Goal: Information Seeking & Learning: Compare options

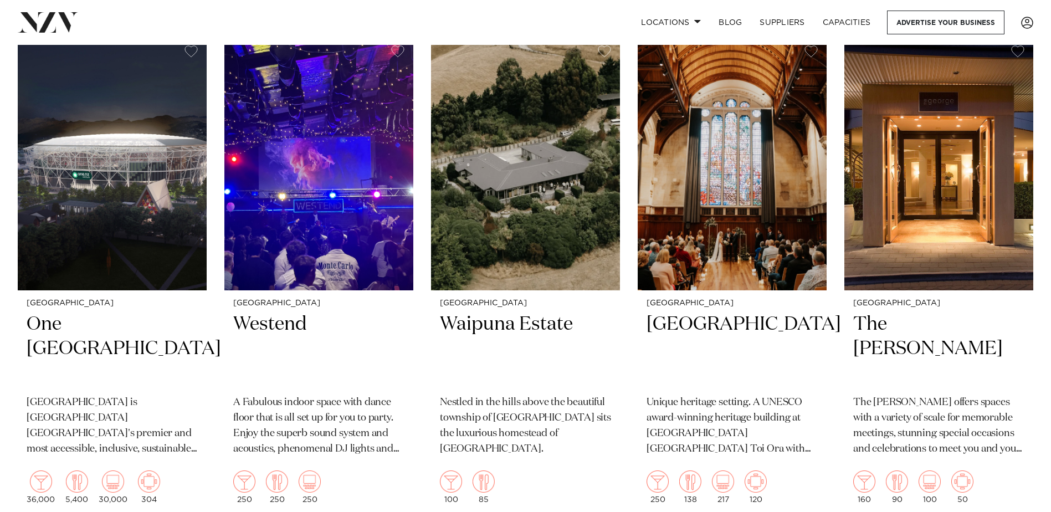
scroll to position [2326, 0]
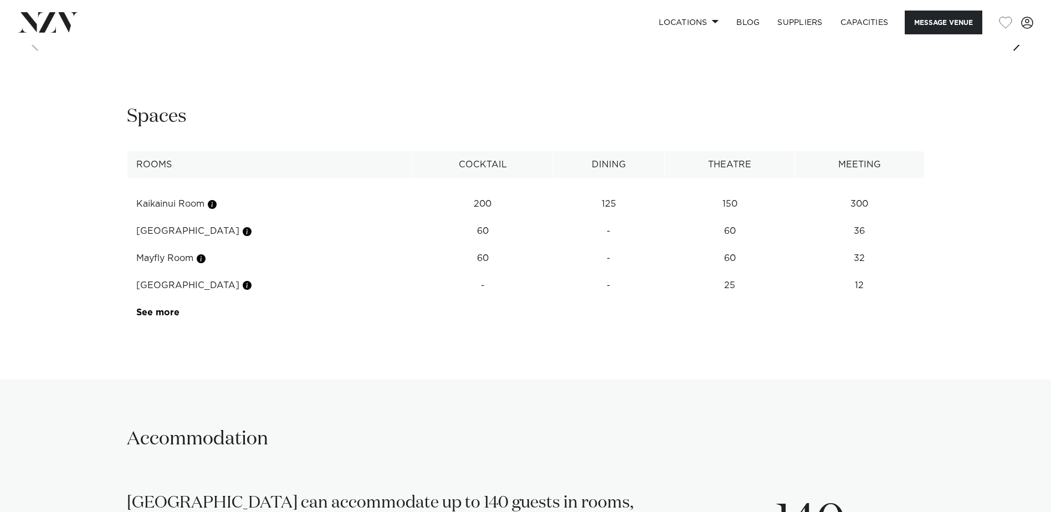
scroll to position [1495, 0]
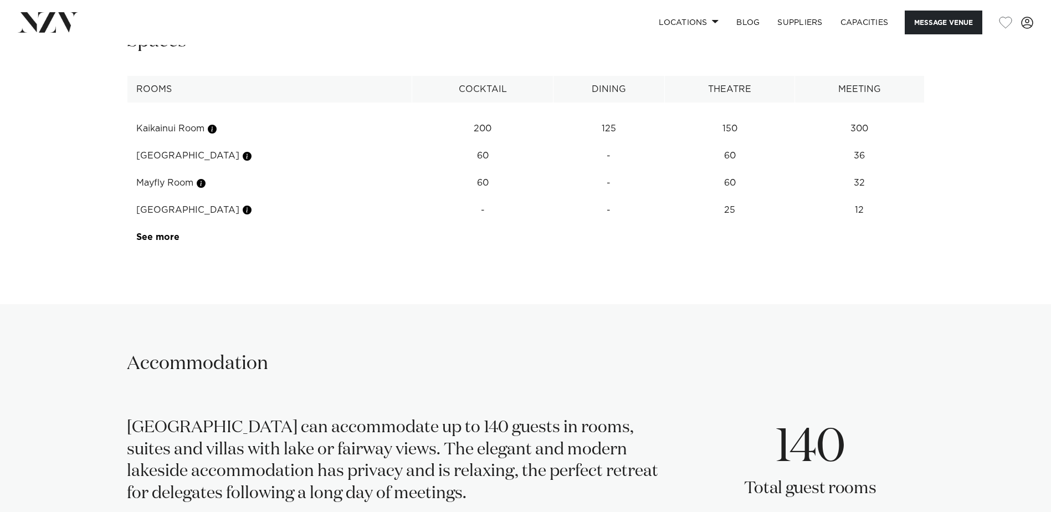
click at [241, 156] on button "button" at bounding box center [246, 156] width 11 height 11
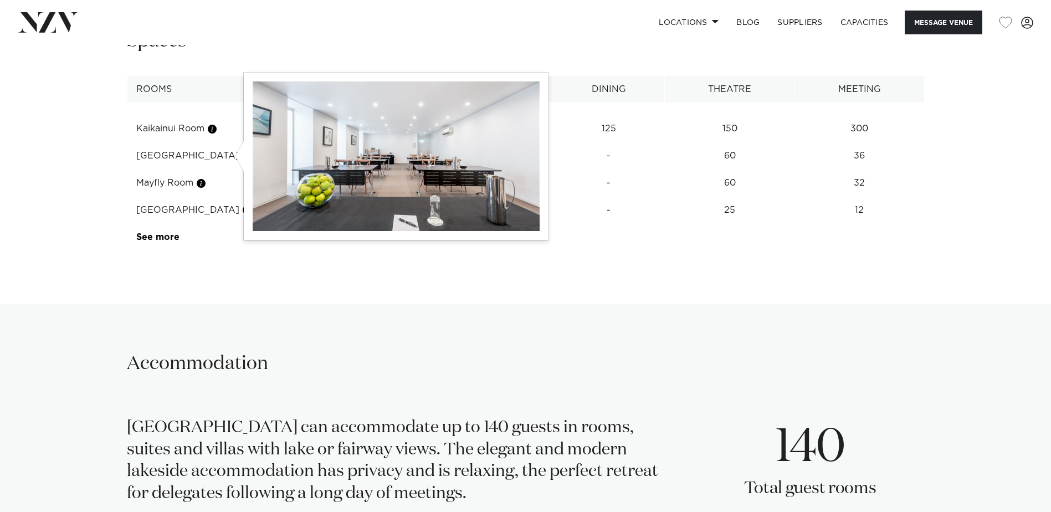
click at [241, 156] on button "button" at bounding box center [246, 156] width 11 height 11
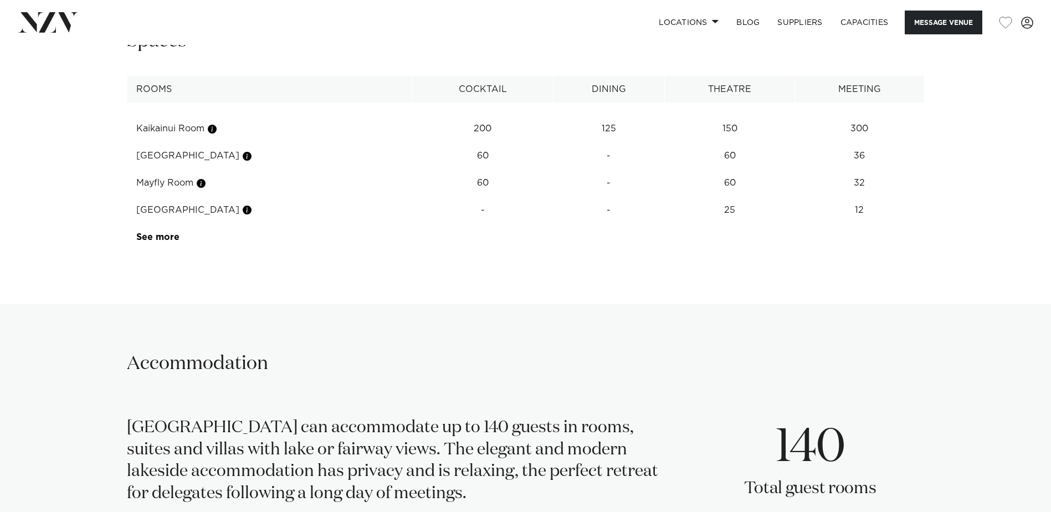
click at [172, 234] on link "See more" at bounding box center [179, 237] width 86 height 9
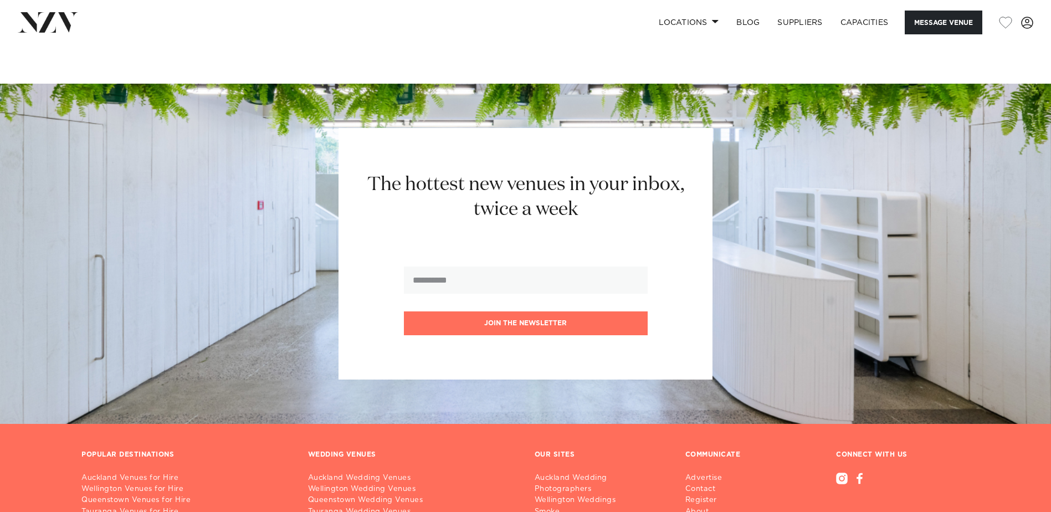
scroll to position [2463, 0]
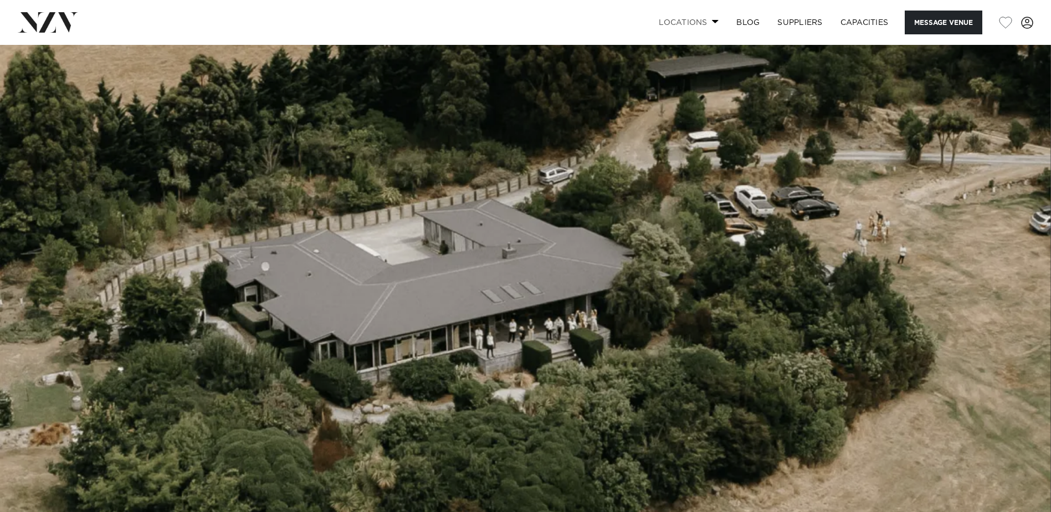
click at [712, 18] on link "Locations" at bounding box center [689, 23] width 78 height 24
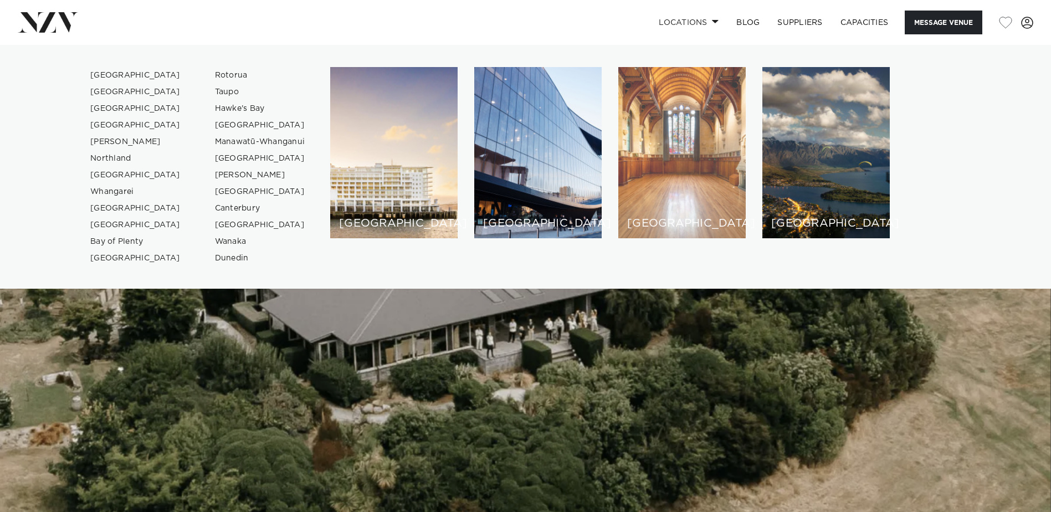
click at [706, 95] on div "[GEOGRAPHIC_DATA]" at bounding box center [681, 152] width 127 height 171
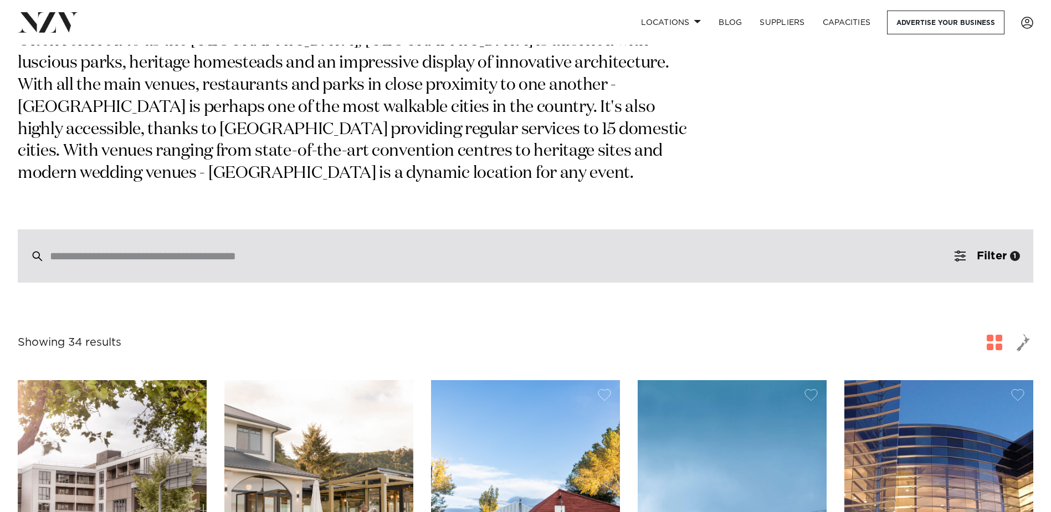
scroll to position [332, 0]
